Goal: Transaction & Acquisition: Purchase product/service

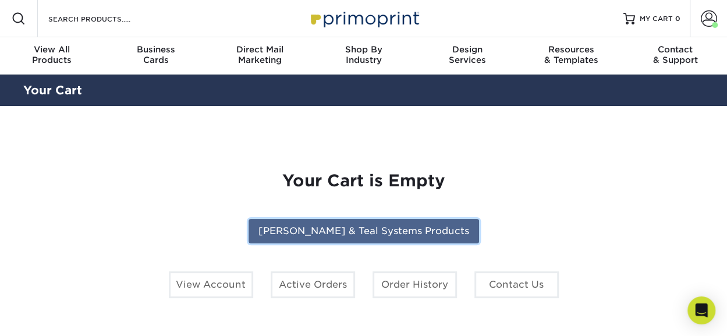
click at [448, 234] on link "[PERSON_NAME] & Teal Systems Products" at bounding box center [364, 231] width 231 height 24
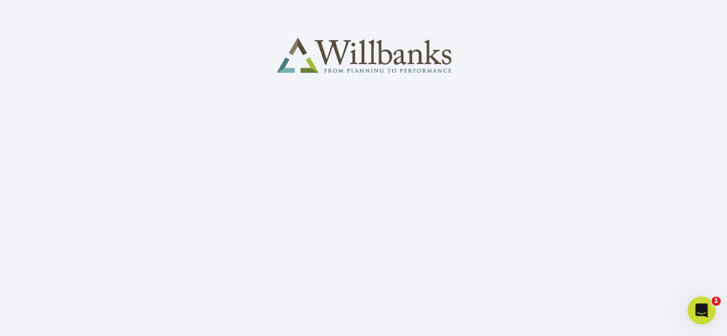
scroll to position [93, 0]
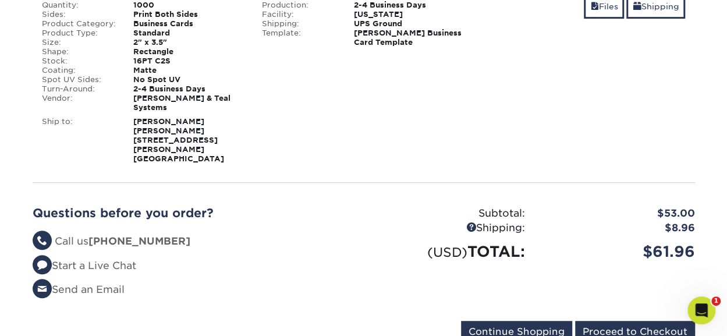
scroll to position [263, 0]
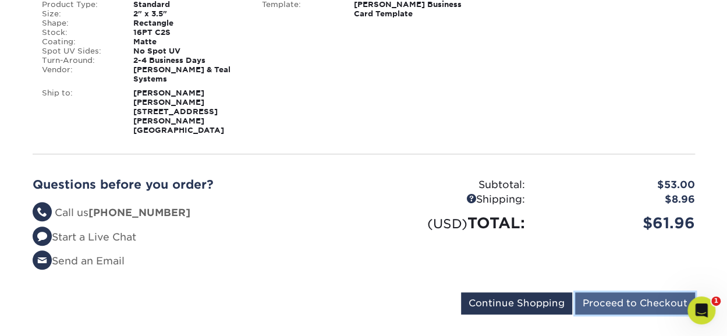
click at [603, 292] on input "Proceed to Checkout" at bounding box center [635, 303] width 120 height 22
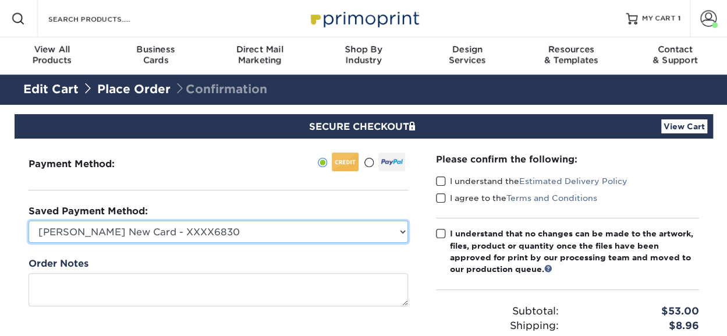
click at [346, 224] on select "Kelly M New Card - XXXX6830 Kelly Mateer - XXXX8617 Visa - XXXX6830 Visa - XXXX…" at bounding box center [219, 232] width 380 height 22
select select "74922"
click at [29, 221] on select "Kelly M New Card - XXXX6830 Kelly Mateer - XXXX8617 Visa - XXXX6830 Visa - XXXX…" at bounding box center [219, 232] width 380 height 22
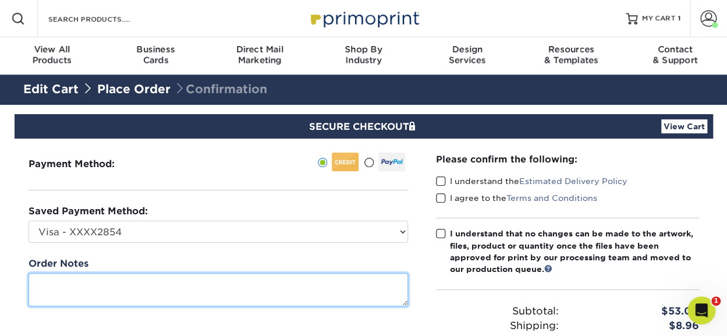
click at [231, 288] on textarea at bounding box center [219, 289] width 380 height 33
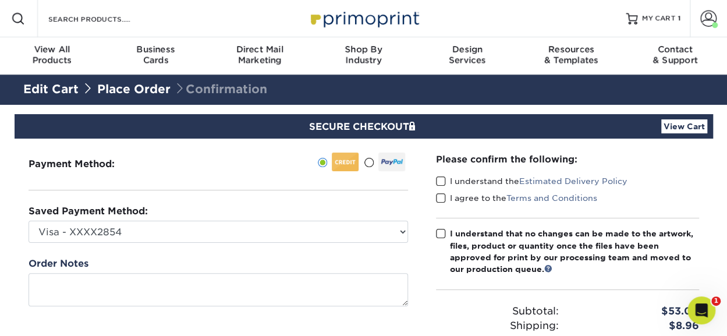
click at [440, 179] on span at bounding box center [441, 181] width 10 height 11
click at [0, 0] on input "I understand the Estimated Delivery Policy" at bounding box center [0, 0] width 0 height 0
click at [442, 199] on span at bounding box center [441, 198] width 10 height 11
click at [0, 0] on input "I agree to the Terms and Conditions" at bounding box center [0, 0] width 0 height 0
click at [443, 232] on span at bounding box center [441, 233] width 10 height 11
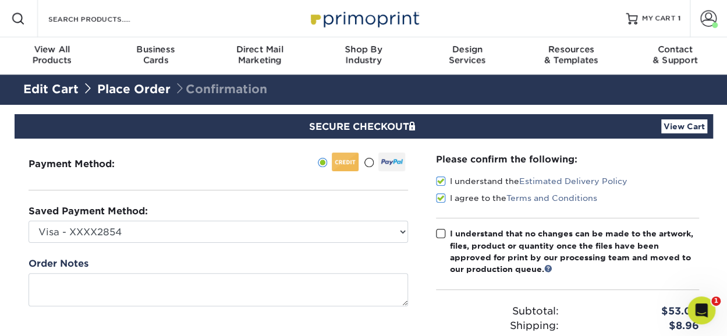
click at [0, 0] on input "I understand that no changes can be made to the artwork, files, product or quan…" at bounding box center [0, 0] width 0 height 0
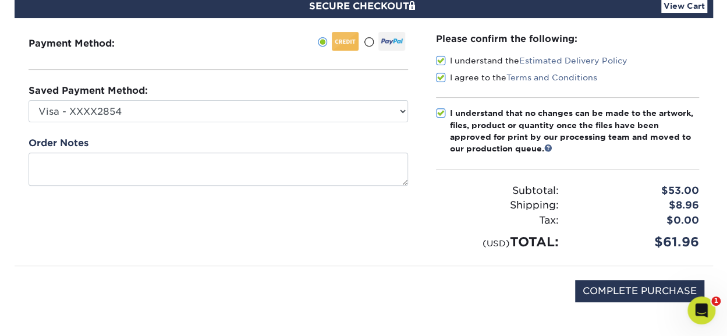
scroll to position [127, 0]
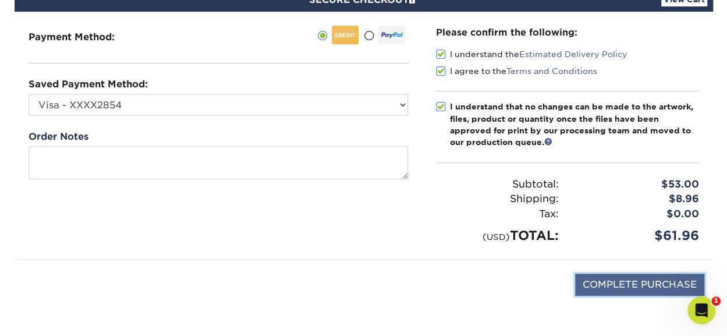
click at [594, 291] on input "COMPLETE PURCHASE" at bounding box center [639, 285] width 129 height 22
type input "PROCESSING, PLEASE WAIT..."
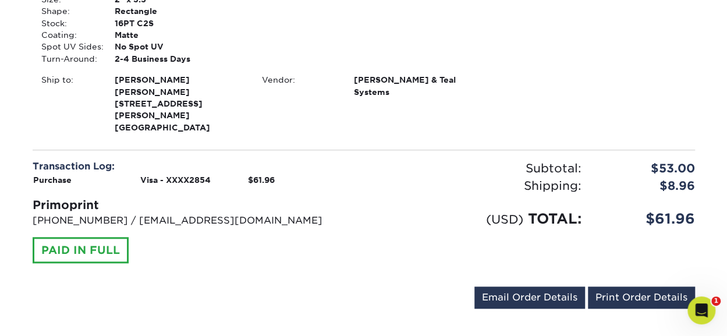
scroll to position [390, 0]
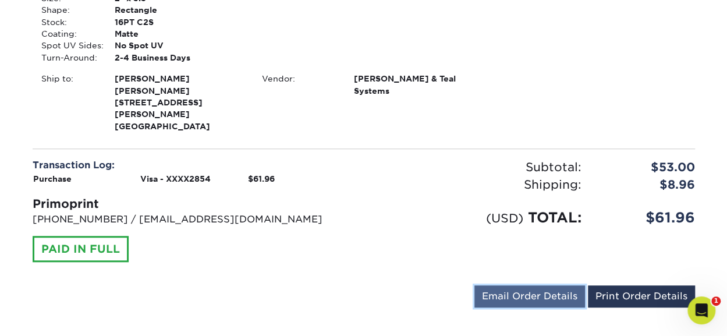
click at [529, 285] on link "Email Order Details" at bounding box center [530, 296] width 111 height 22
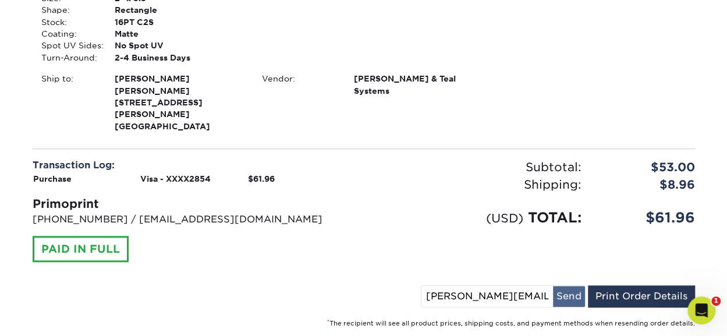
click at [567, 286] on button "Send" at bounding box center [569, 296] width 32 height 21
click at [488, 286] on input "[PERSON_NAME][EMAIL_ADDRESS][DOMAIN_NAME]" at bounding box center [448, 296] width 132 height 21
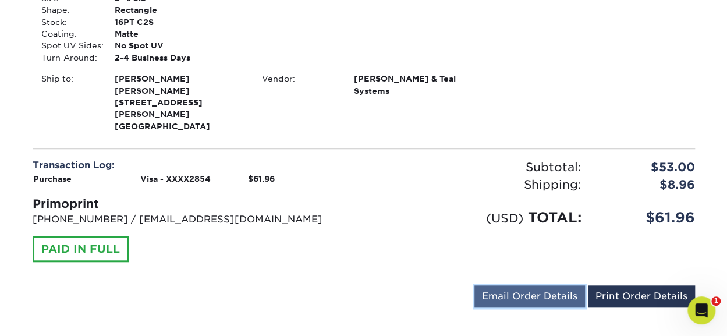
click at [504, 285] on link "Email Order Details" at bounding box center [530, 296] width 111 height 22
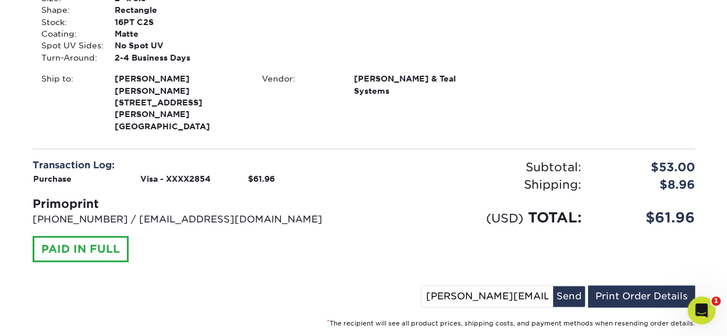
drag, startPoint x: 467, startPoint y: 284, endPoint x: 342, endPoint y: 268, distance: 125.5
click at [342, 268] on div "Order #: 25103-102391-57264 [DATE] 10:23am Go to My Account Continue Shopping T…" at bounding box center [364, 53] width 663 height 550
type input "[EMAIL_ADDRESS][DOMAIN_NAME]"
click at [567, 286] on button "Send" at bounding box center [569, 296] width 32 height 21
